Goal: Register for event/course

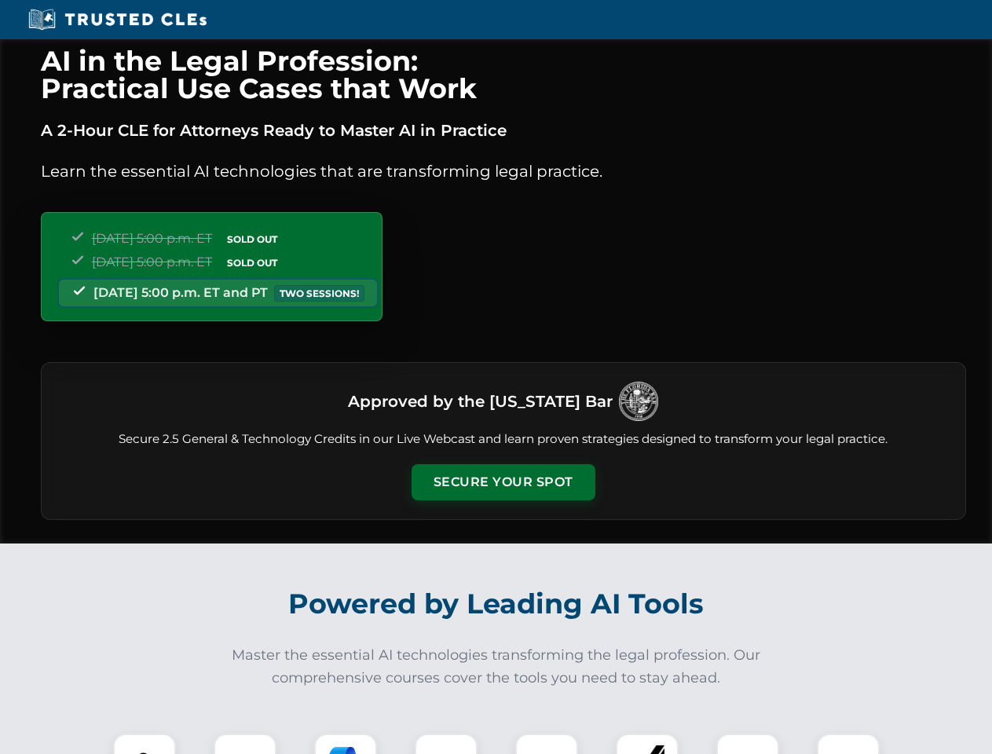
click at [503, 482] on button "Secure Your Spot" at bounding box center [504, 482] width 184 height 36
click at [145, 744] on img at bounding box center [145, 766] width 46 height 46
